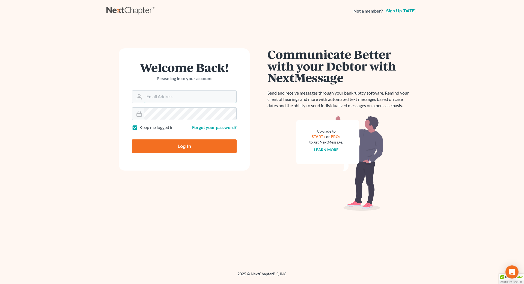
type input "[EMAIL_ADDRESS][DOMAIN_NAME]"
click at [188, 147] on input "Log In" at bounding box center [184, 146] width 105 height 14
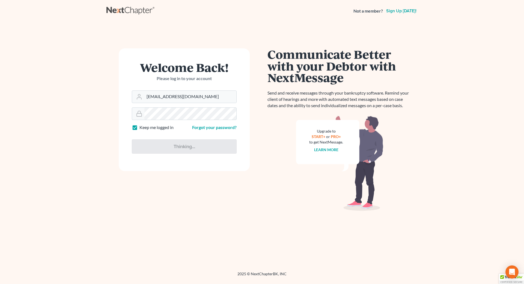
type input "Thinking..."
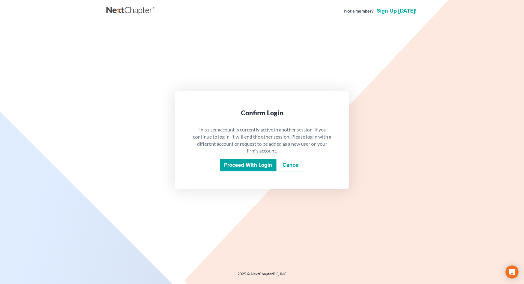
click at [259, 167] on input "Proceed with login" at bounding box center [248, 165] width 57 height 13
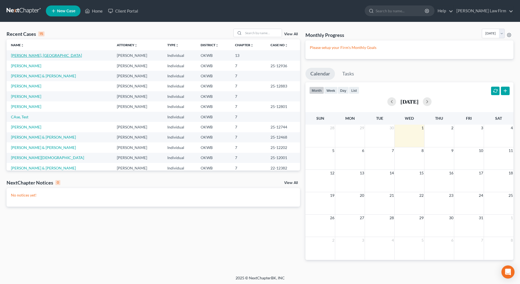
click at [19, 57] on link "Sneed, Cali" at bounding box center [46, 55] width 71 height 5
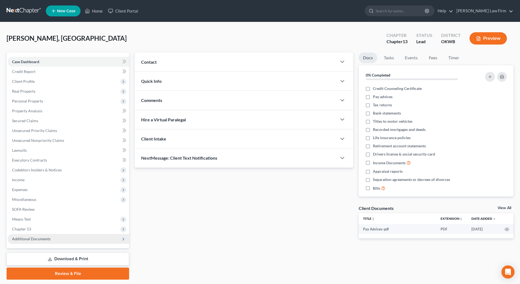
click at [51, 236] on span "Additional Documents" at bounding box center [68, 239] width 121 height 10
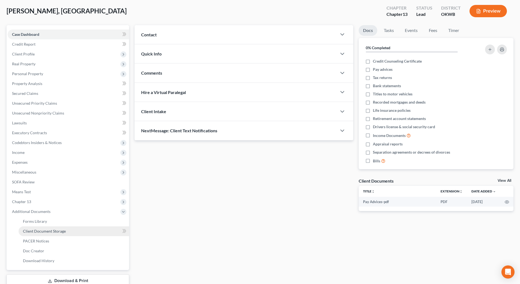
click at [61, 232] on span "Client Document Storage" at bounding box center [44, 231] width 43 height 5
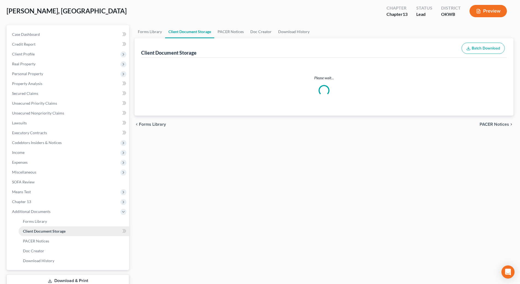
scroll to position [1, 0]
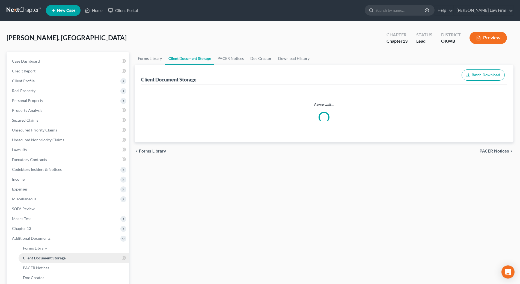
select select "3"
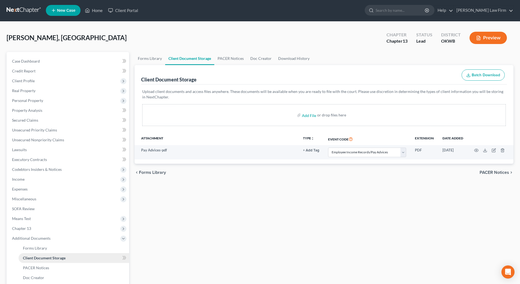
scroll to position [0, 0]
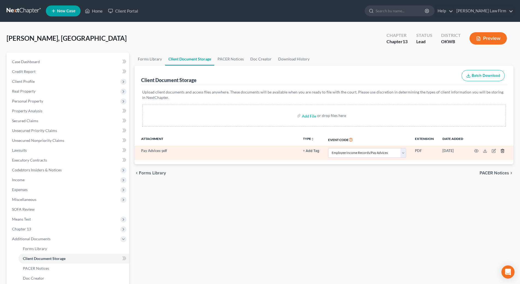
click at [502, 151] on icon "button" at bounding box center [502, 151] width 4 height 4
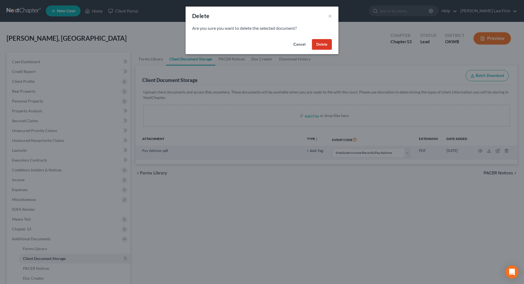
click at [328, 44] on button "Delete" at bounding box center [322, 44] width 20 height 11
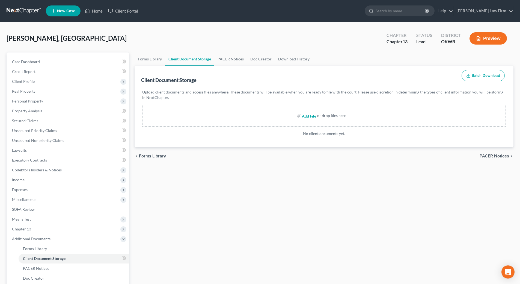
click at [310, 118] on input "file" at bounding box center [308, 116] width 13 height 10
type input "C:\fakepath\Pay Advices.pdf"
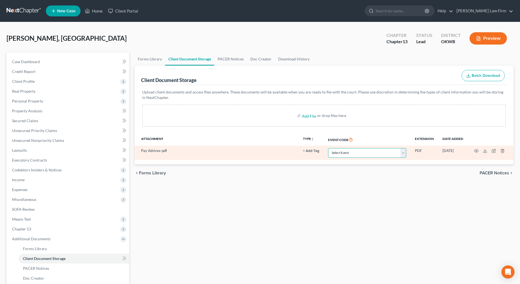
click at [405, 156] on select "Select Event Certificate of Credit Counseling (Debtor) Certificate of Credit Co…" at bounding box center [367, 153] width 78 height 10
select select "3"
click at [328, 148] on select "Select Event Certificate of Credit Counseling (Debtor) Certificate of Credit Co…" at bounding box center [367, 153] width 78 height 10
click at [476, 151] on circle "button" at bounding box center [476, 150] width 1 height 1
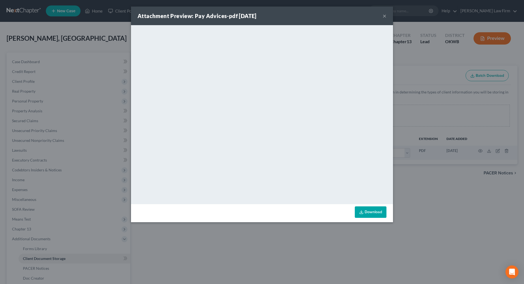
click at [384, 18] on button "×" at bounding box center [385, 16] width 4 height 7
